Goal: Navigation & Orientation: Find specific page/section

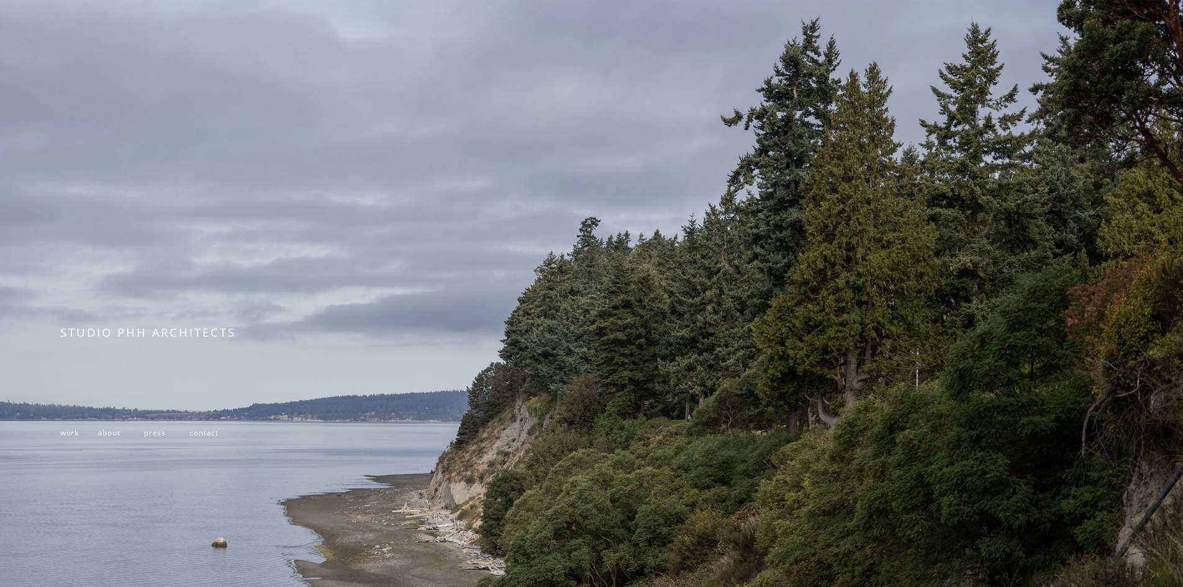
click at [78, 436] on span "work" at bounding box center [69, 432] width 19 height 10
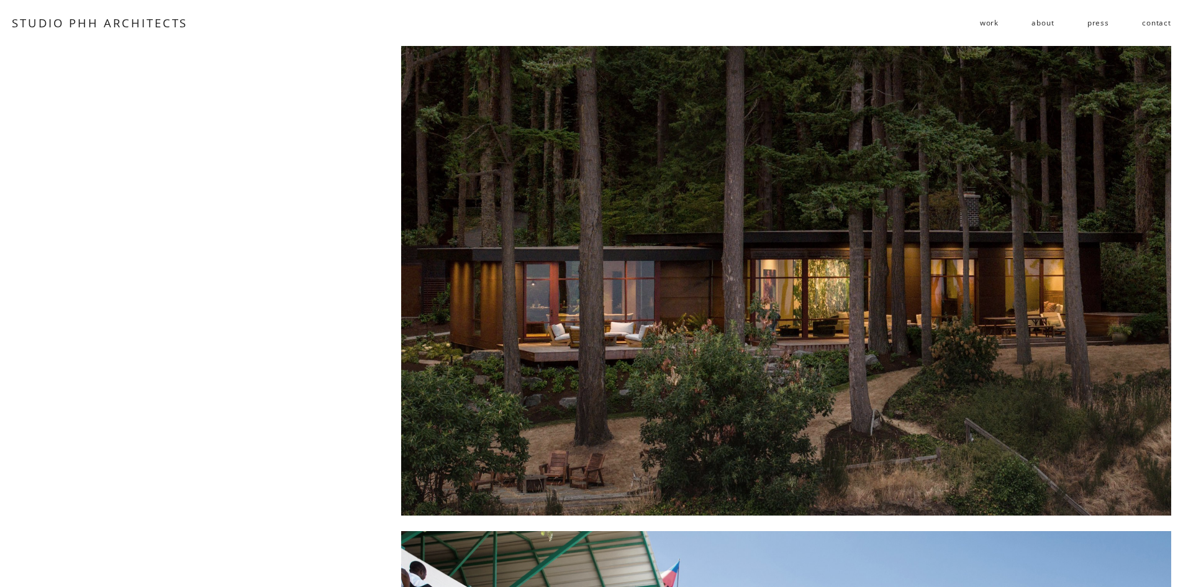
click at [903, 278] on div at bounding box center [786, 281] width 770 height 470
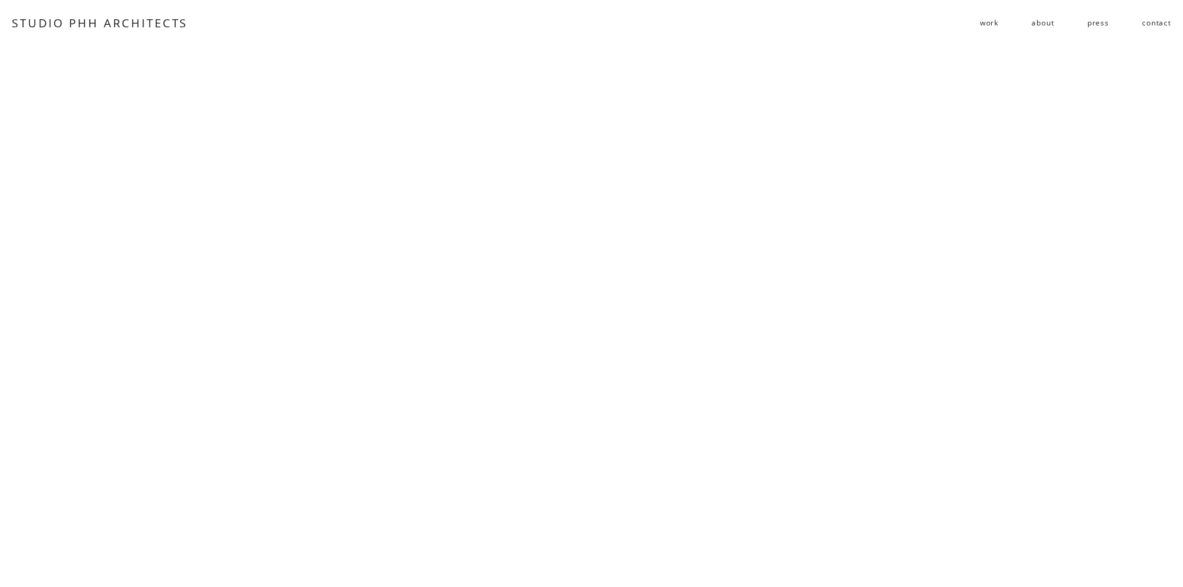
scroll to position [7079, 0]
